Goal: Information Seeking & Learning: Learn about a topic

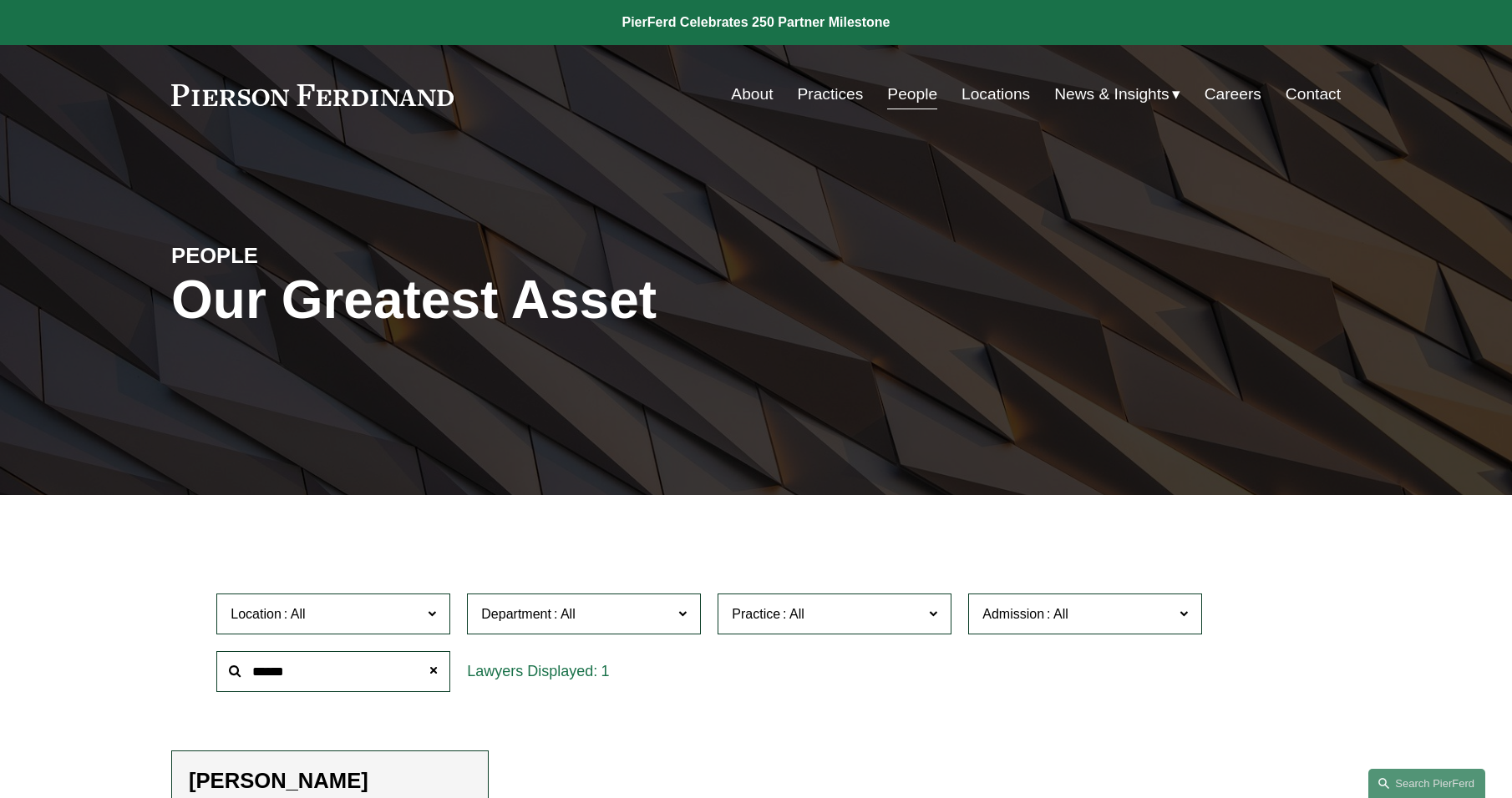
scroll to position [334, 0]
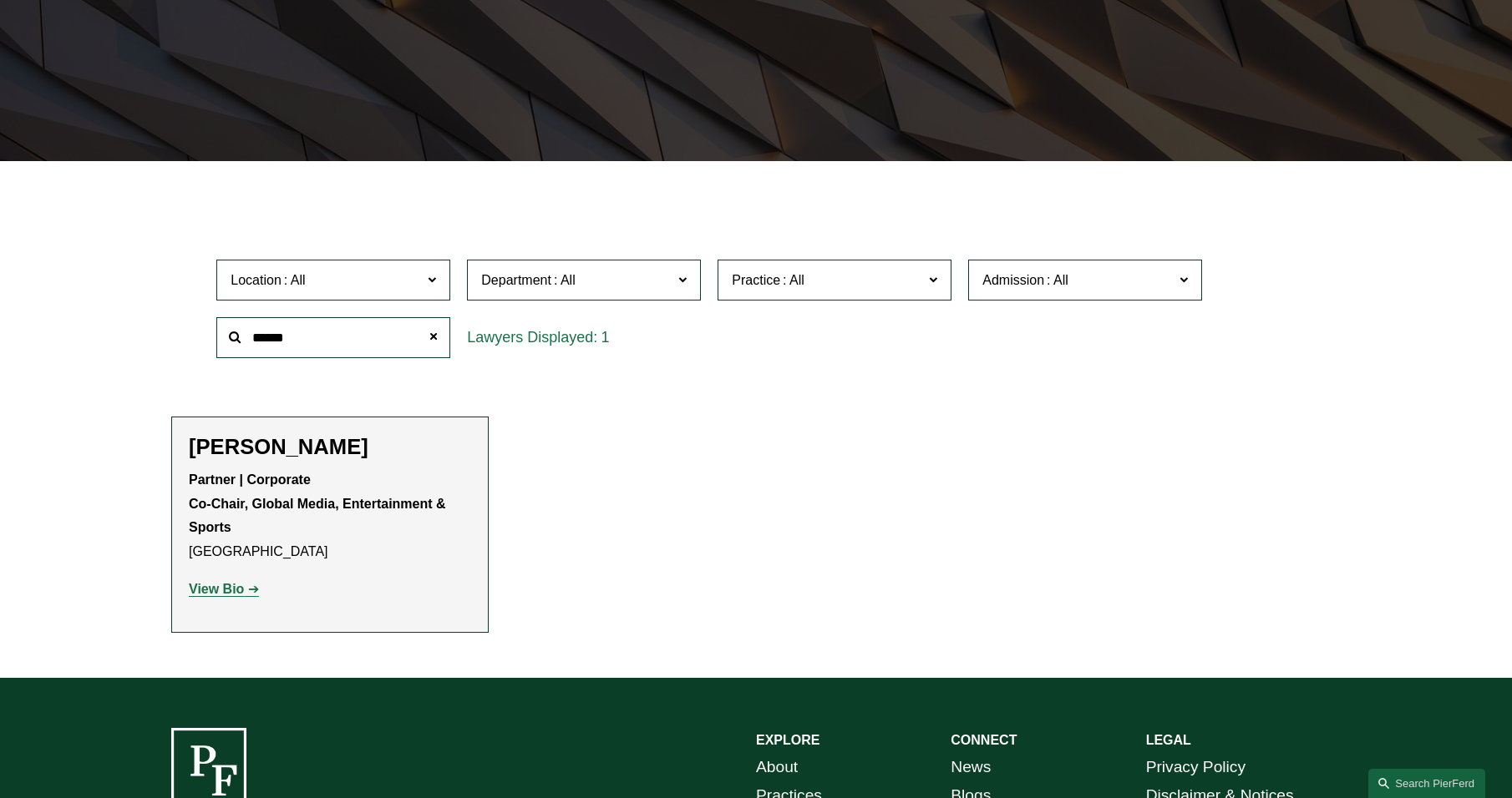
click at [299, 338] on input "******" at bounding box center [333, 337] width 234 height 41
drag, startPoint x: 299, startPoint y: 338, endPoint x: 156, endPoint y: 331, distance: 143.2
click at [162, 347] on ul "Filter Location All Atlanta Austin Bellevue Boston Charlotte Chicago Cincinnati…" at bounding box center [756, 417] width 1260 height 431
type input "******"
click at [218, 589] on strong "View Bio" at bounding box center [216, 588] width 55 height 14
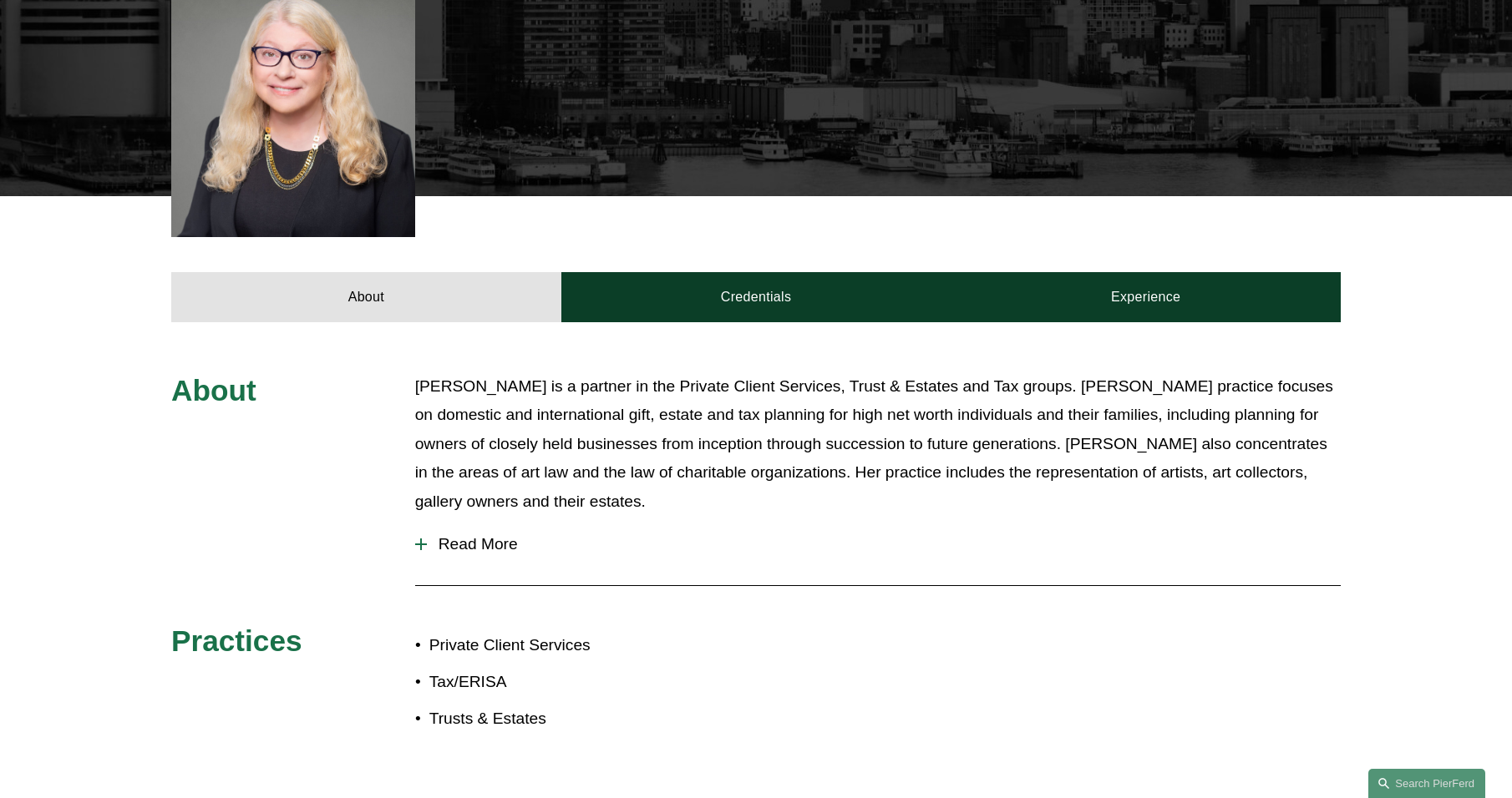
scroll to position [584, 0]
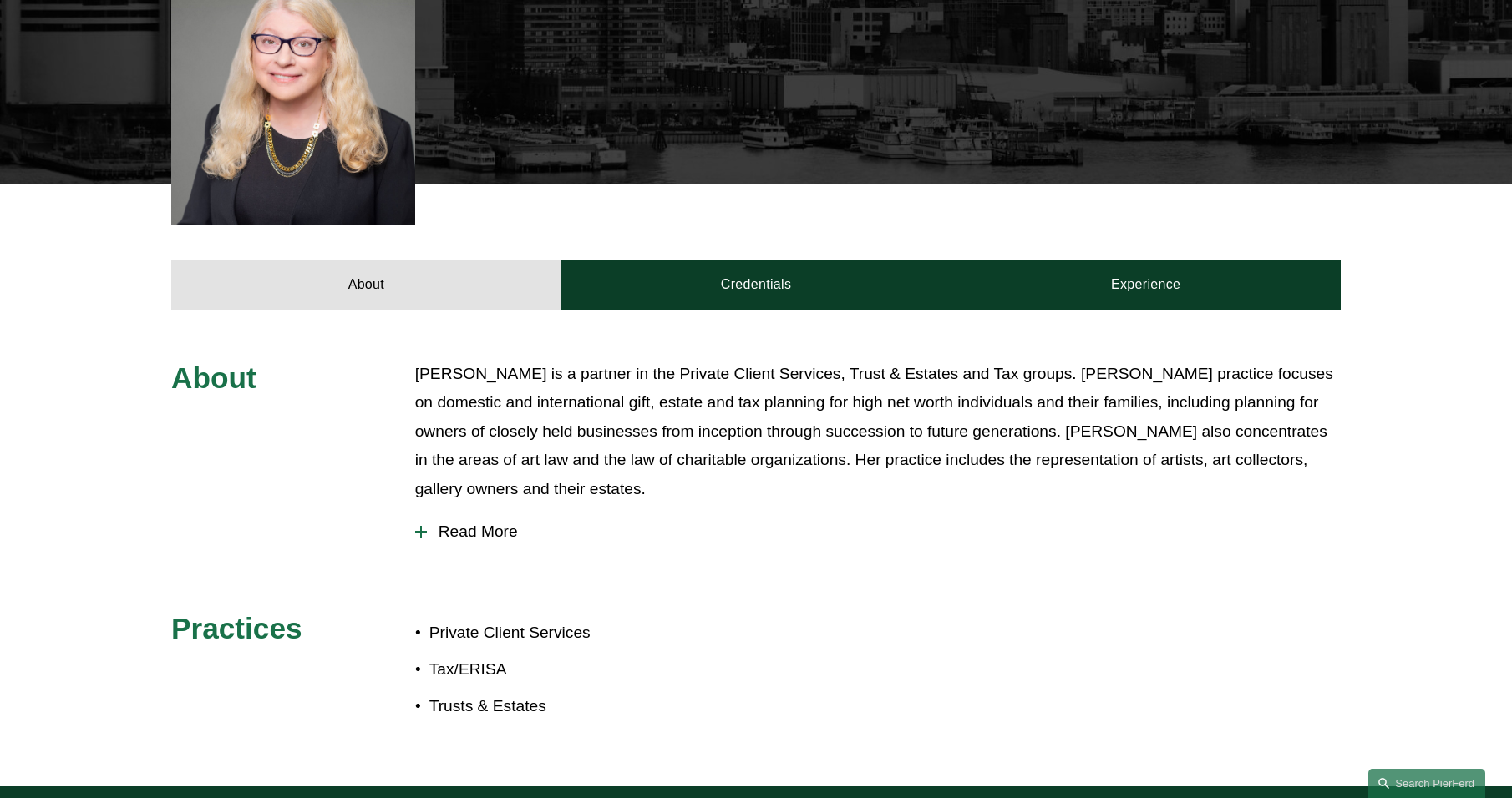
click at [480, 522] on span "Read More" at bounding box center [884, 532] width 914 height 19
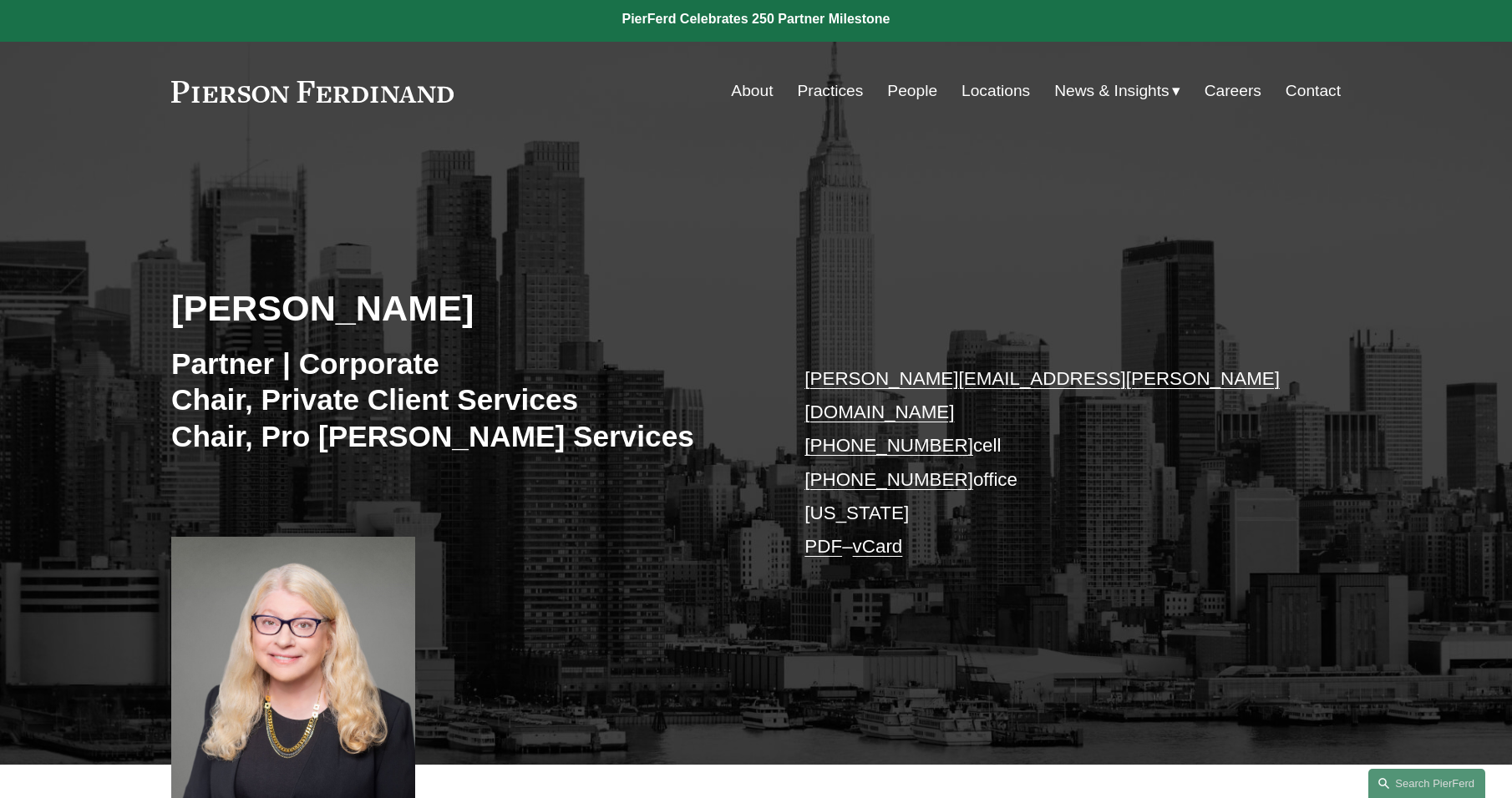
scroll to position [0, 0]
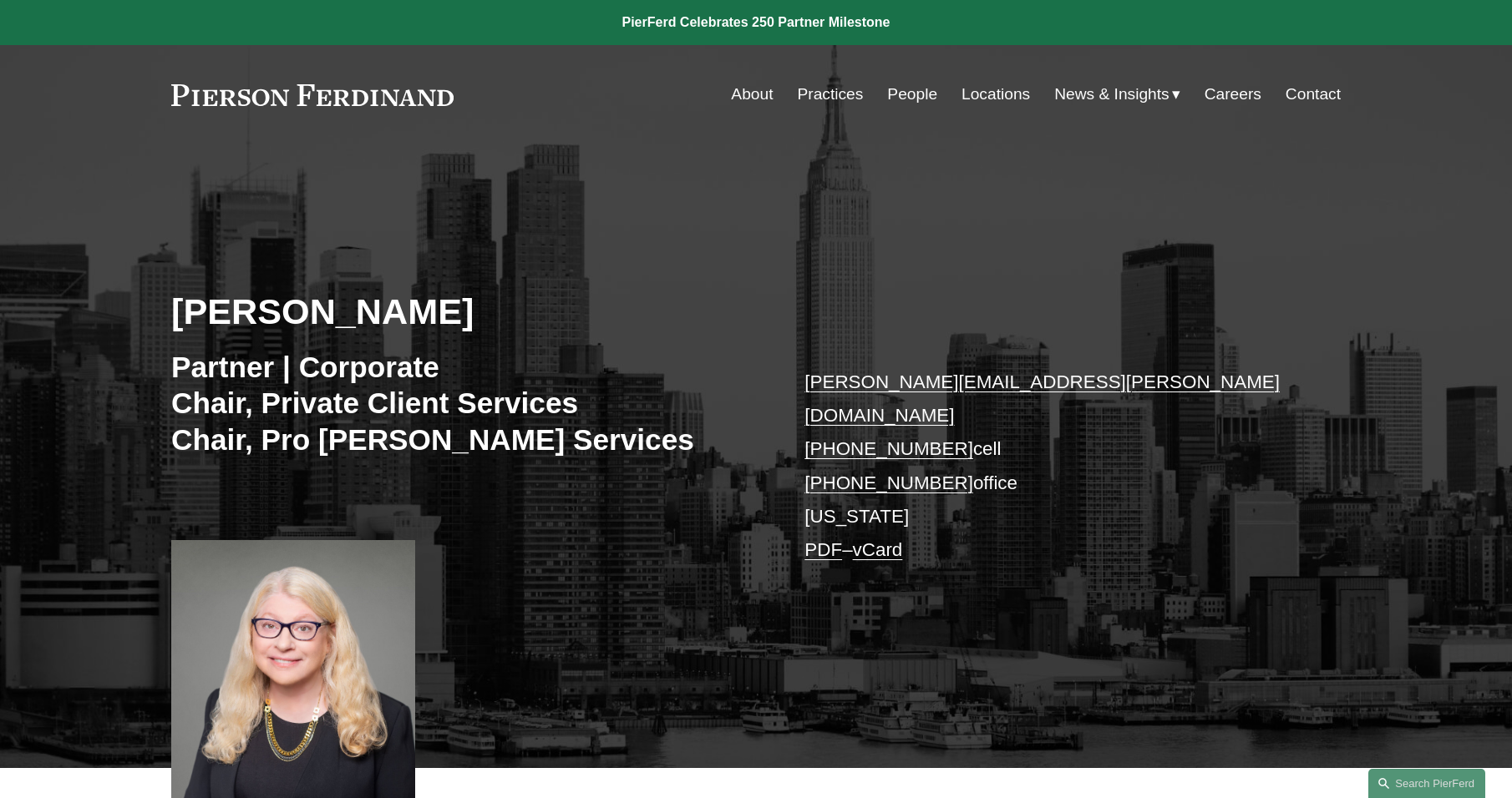
click at [839, 88] on link "Practices" at bounding box center [830, 95] width 66 height 32
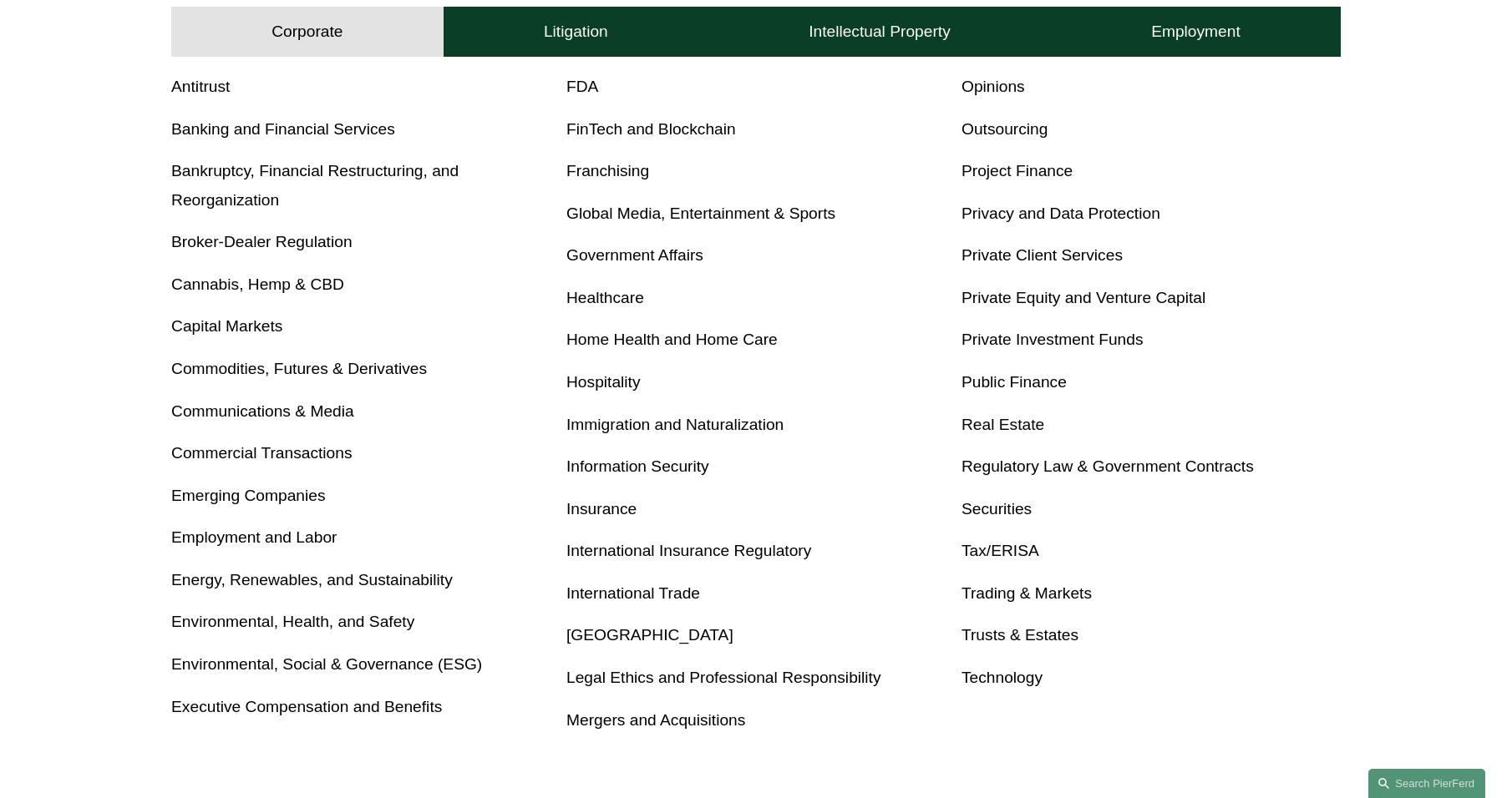
scroll to position [668, 0]
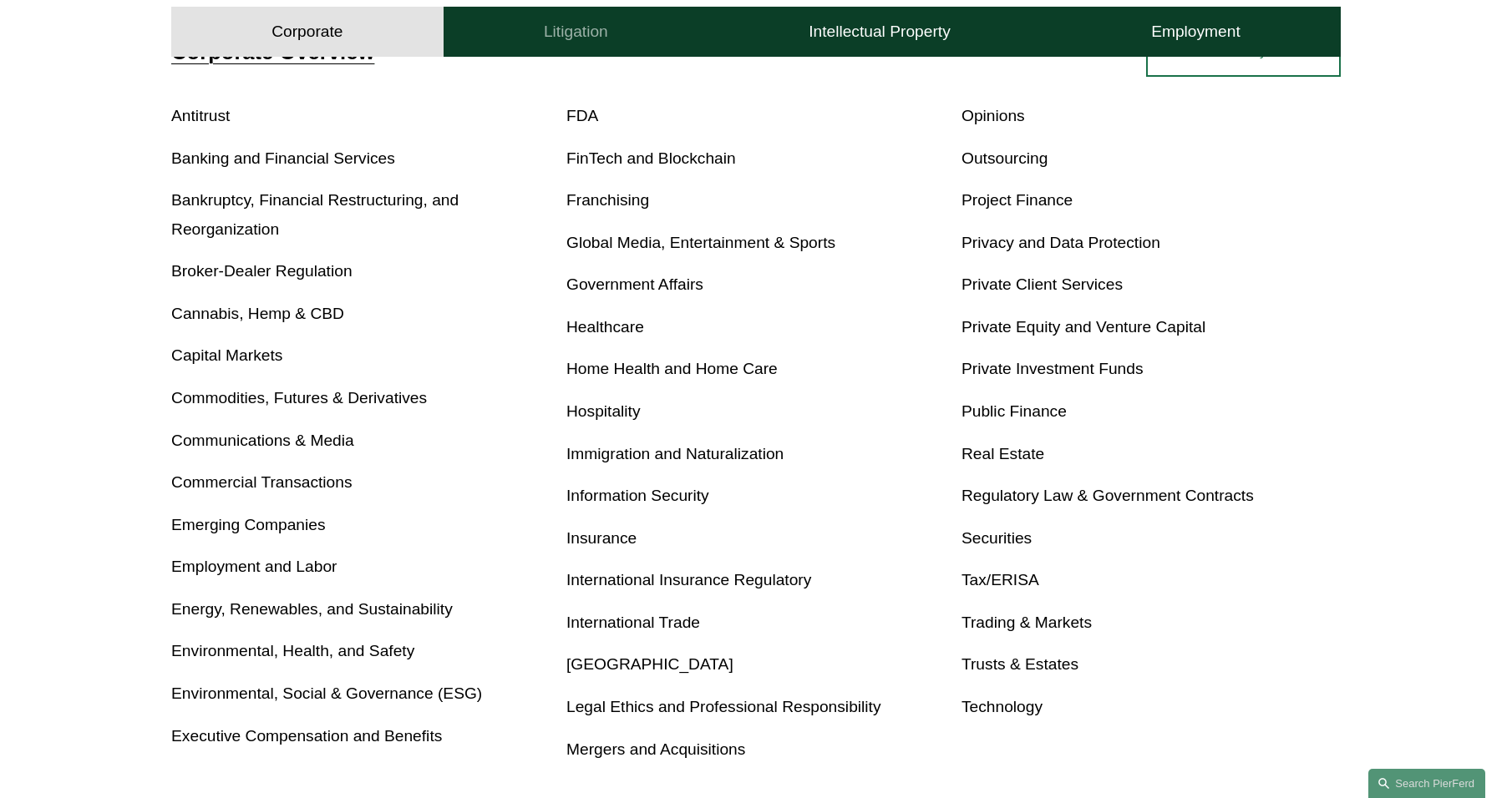
click at [571, 19] on button "Litigation" at bounding box center [575, 31] width 265 height 50
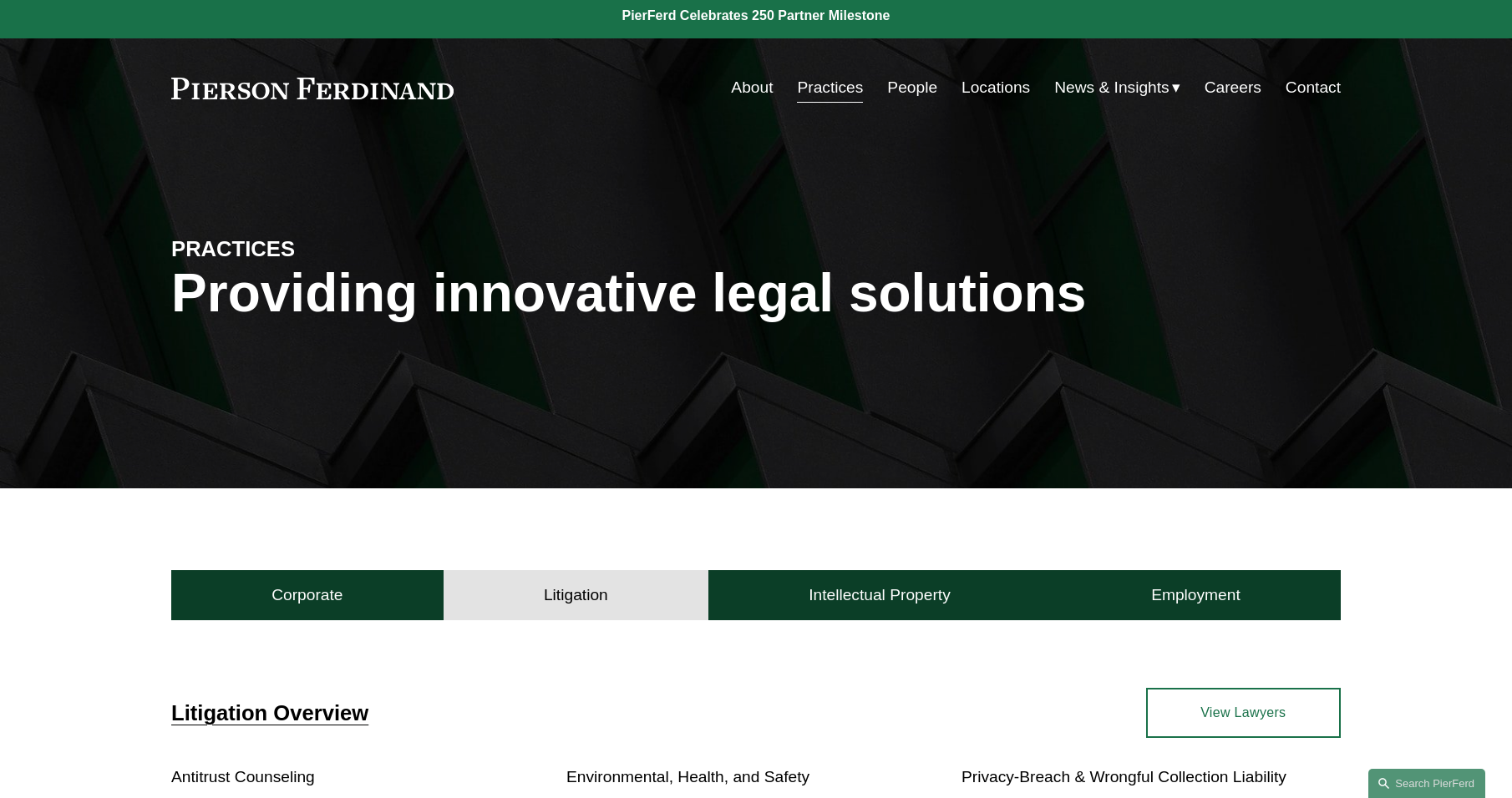
scroll to position [0, 0]
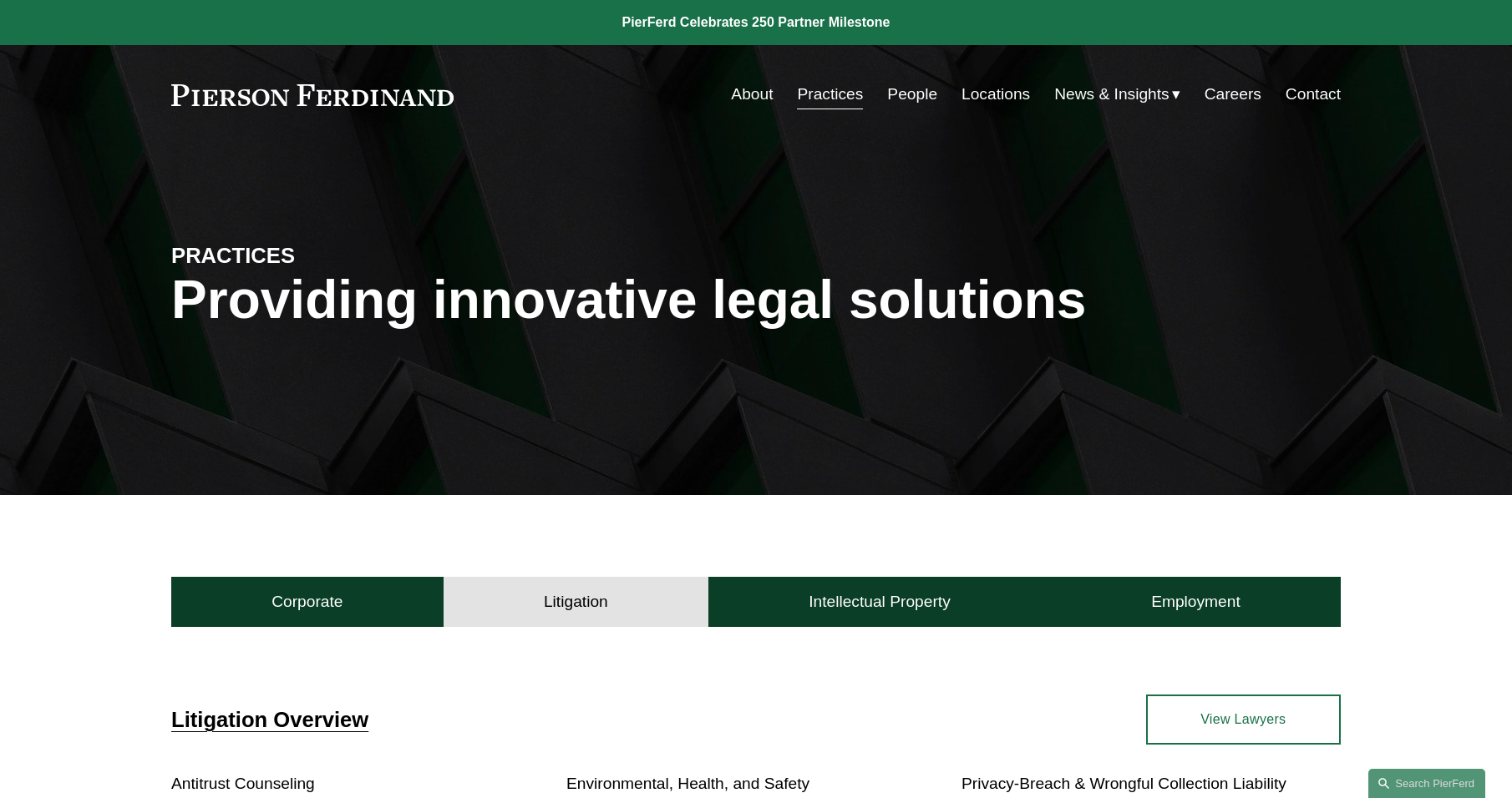
click at [896, 93] on link "People" at bounding box center [912, 95] width 50 height 32
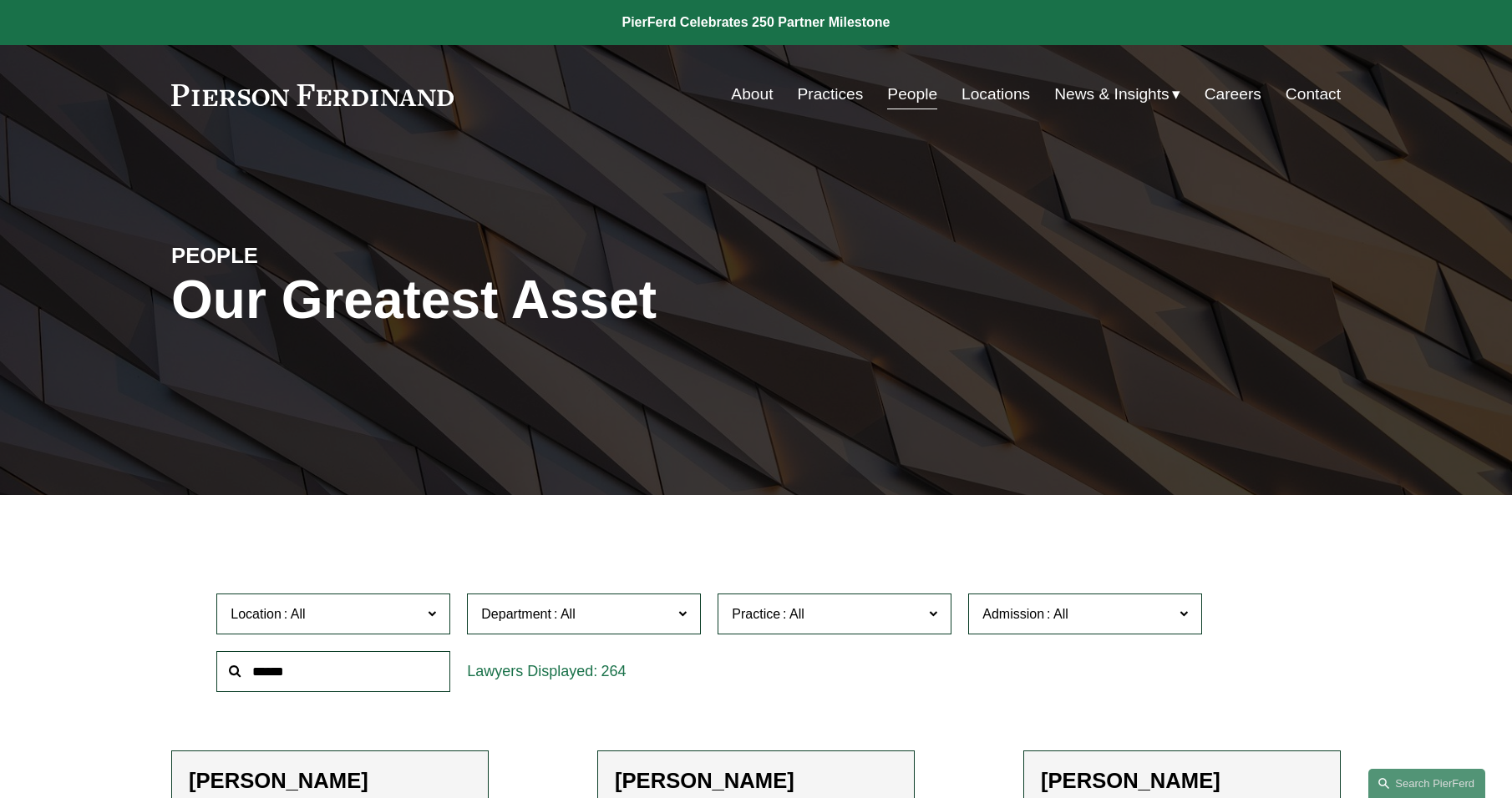
drag, startPoint x: 315, startPoint y: 678, endPoint x: 323, endPoint y: 666, distance: 14.4
click at [323, 667] on input "text" at bounding box center [333, 671] width 234 height 41
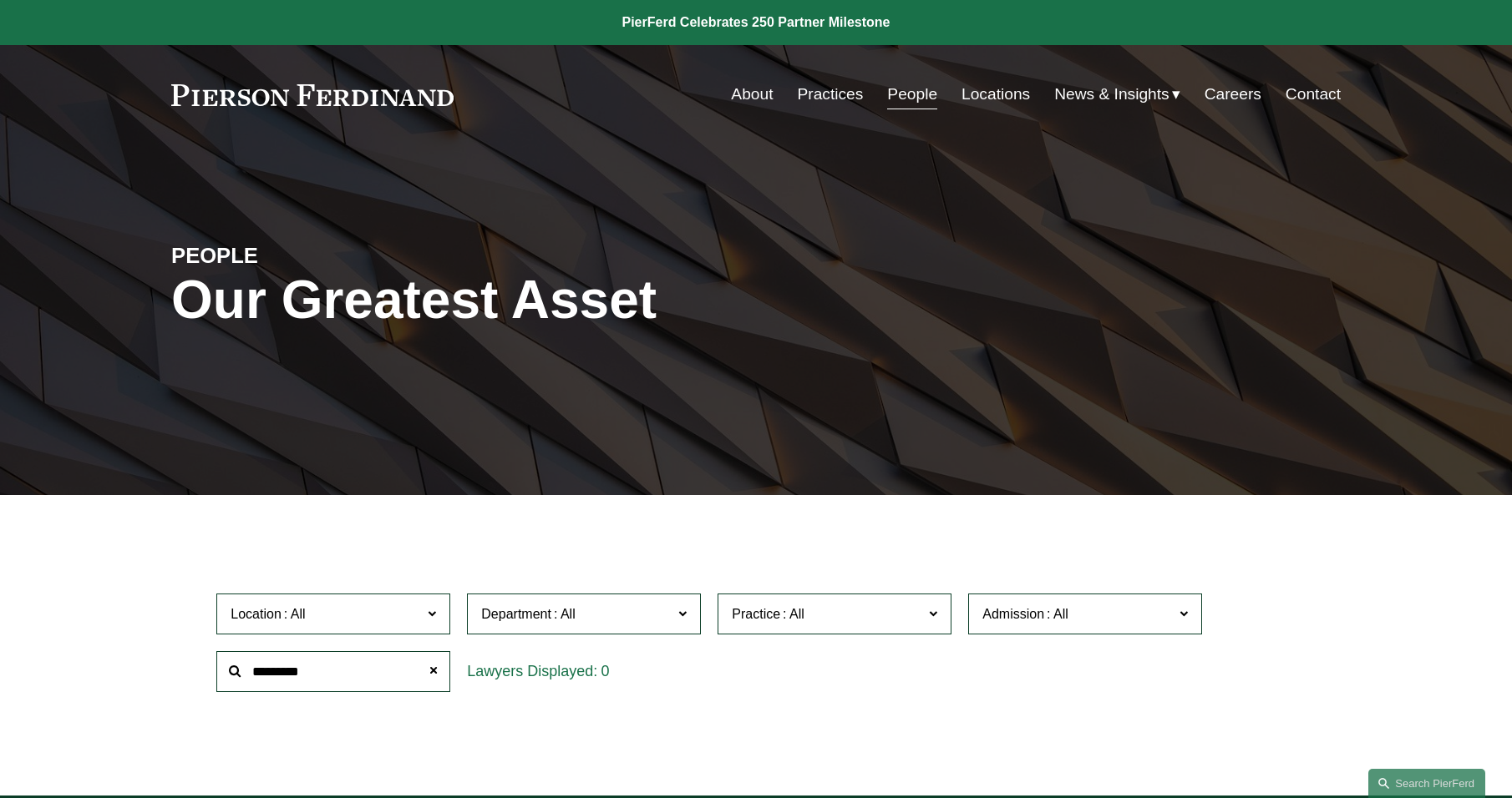
type input "*********"
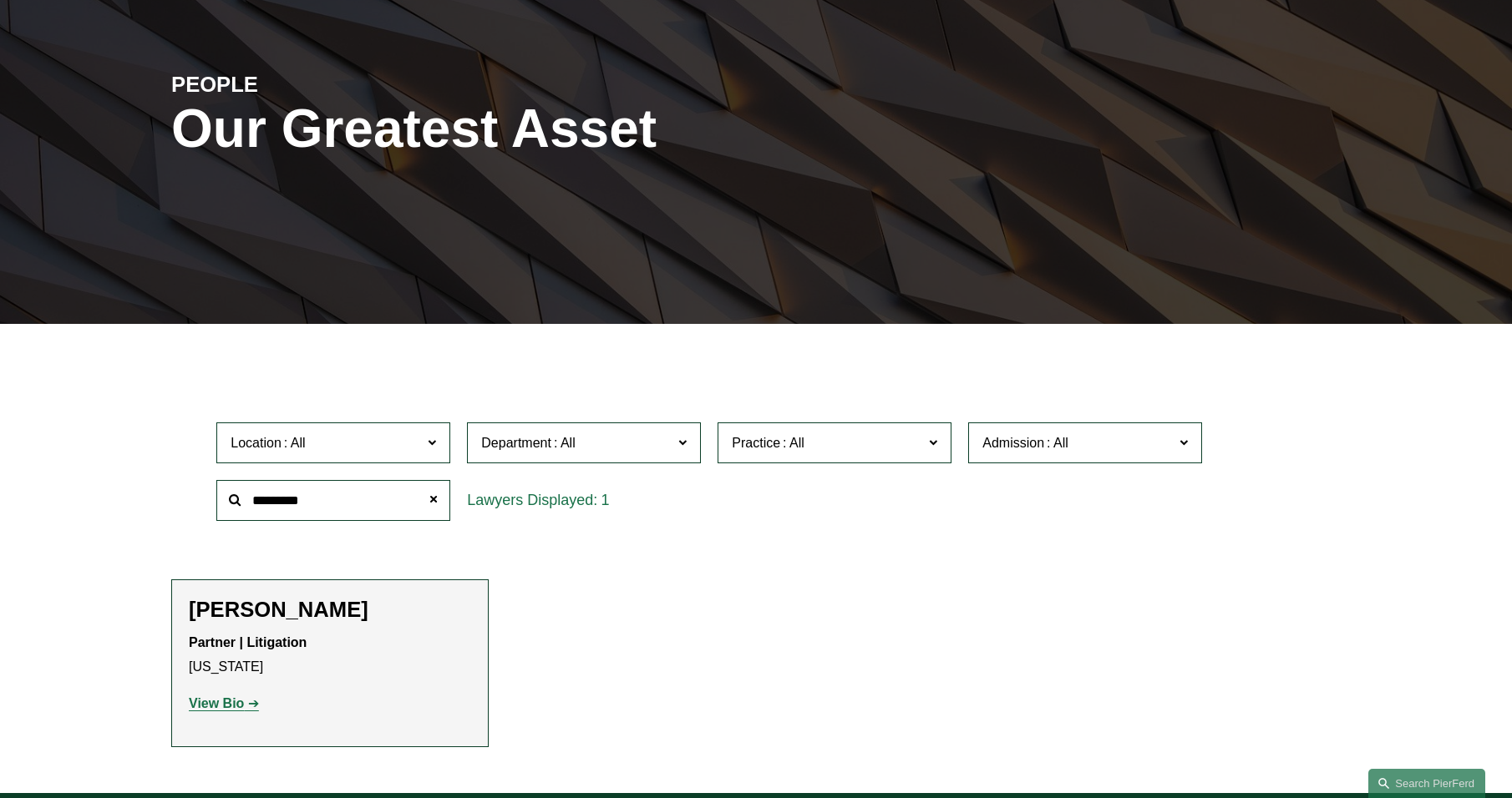
scroll to position [334, 0]
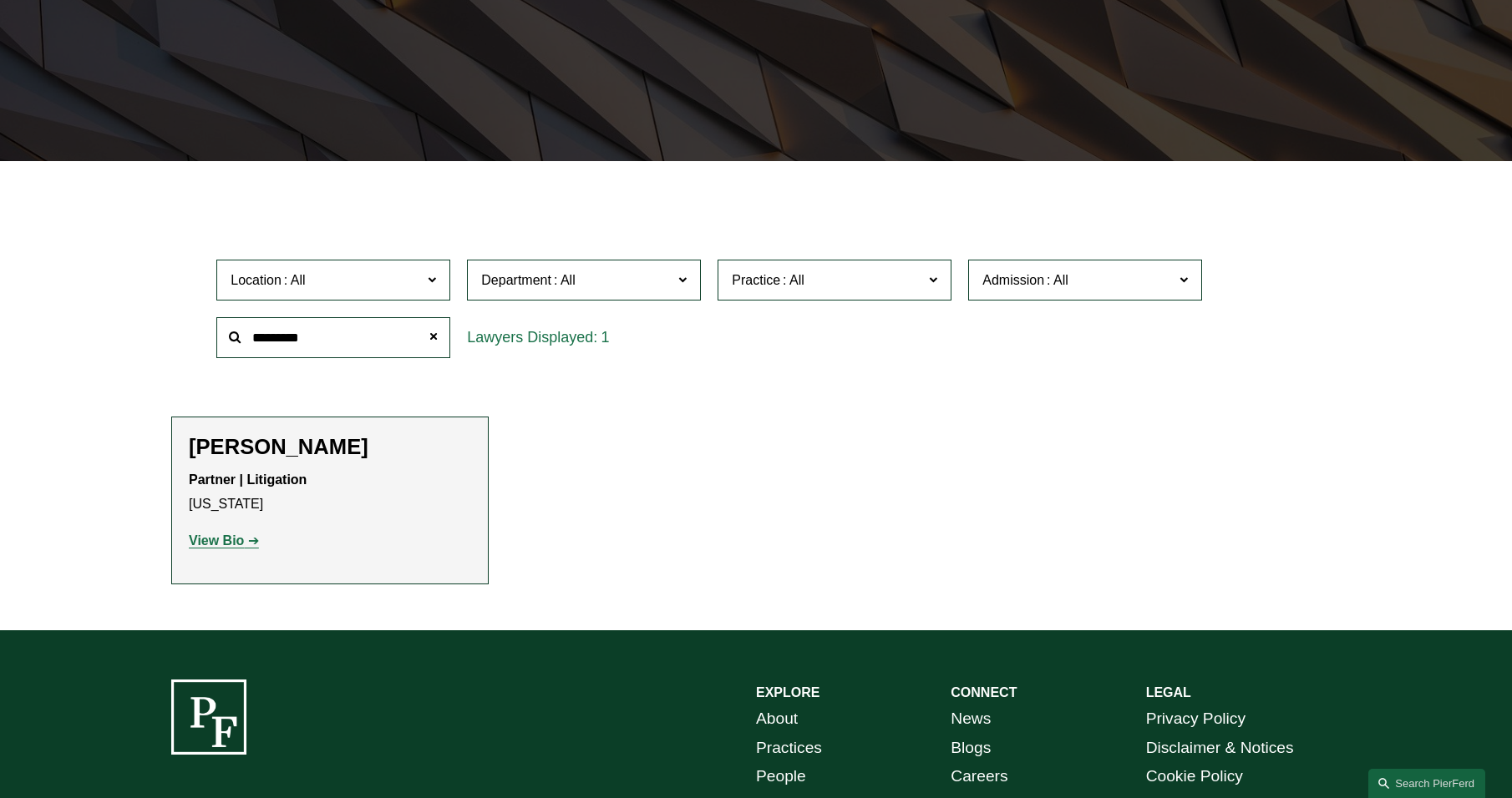
click at [216, 540] on strong "View Bio" at bounding box center [216, 540] width 55 height 14
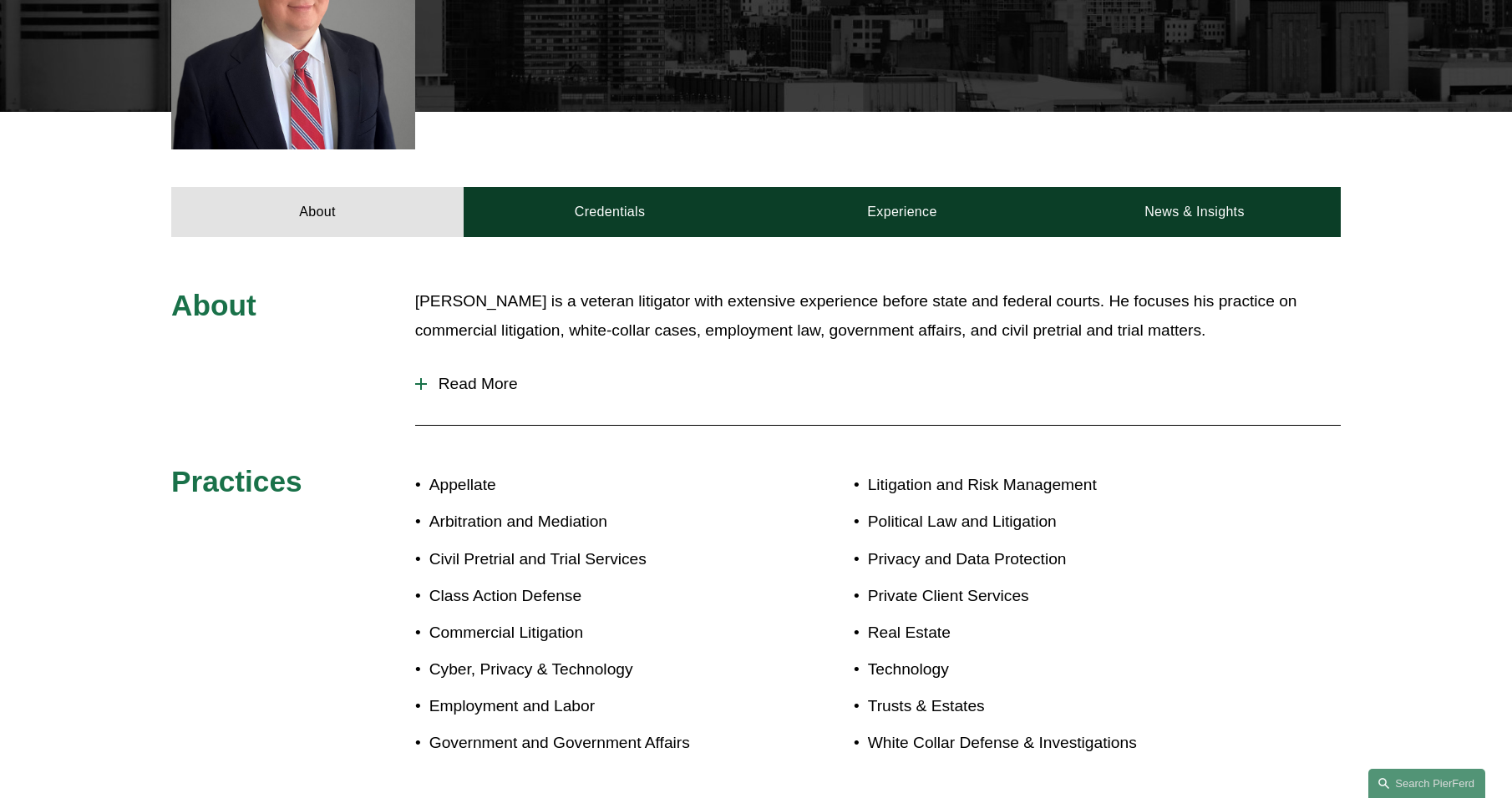
scroll to position [584, 0]
